Goal: Navigation & Orientation: Find specific page/section

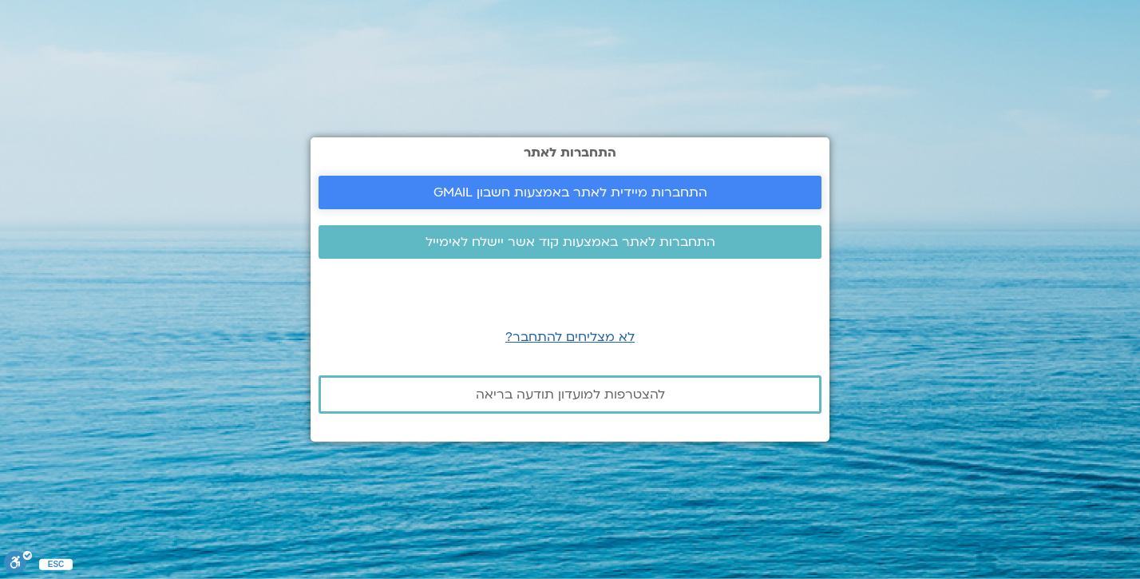
click at [494, 188] on span "התחברות מיידית לאתר באמצעות חשבון GMAIL" at bounding box center [571, 192] width 274 height 14
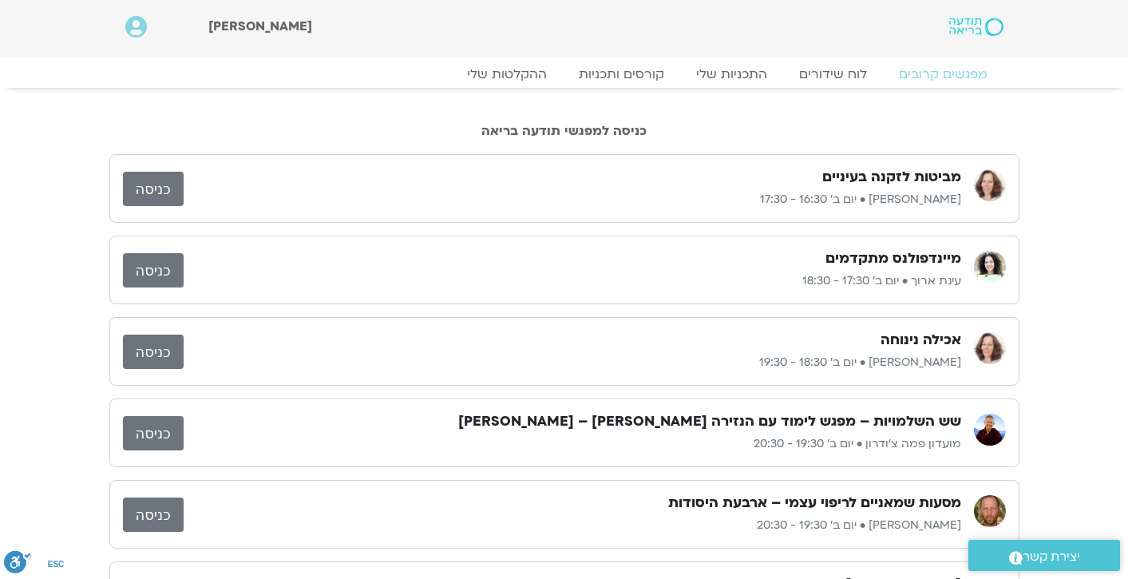
click at [161, 265] on link "כניסה" at bounding box center [153, 270] width 61 height 34
click at [158, 267] on link "כניסה" at bounding box center [153, 270] width 61 height 34
